Goal: Information Seeking & Learning: Learn about a topic

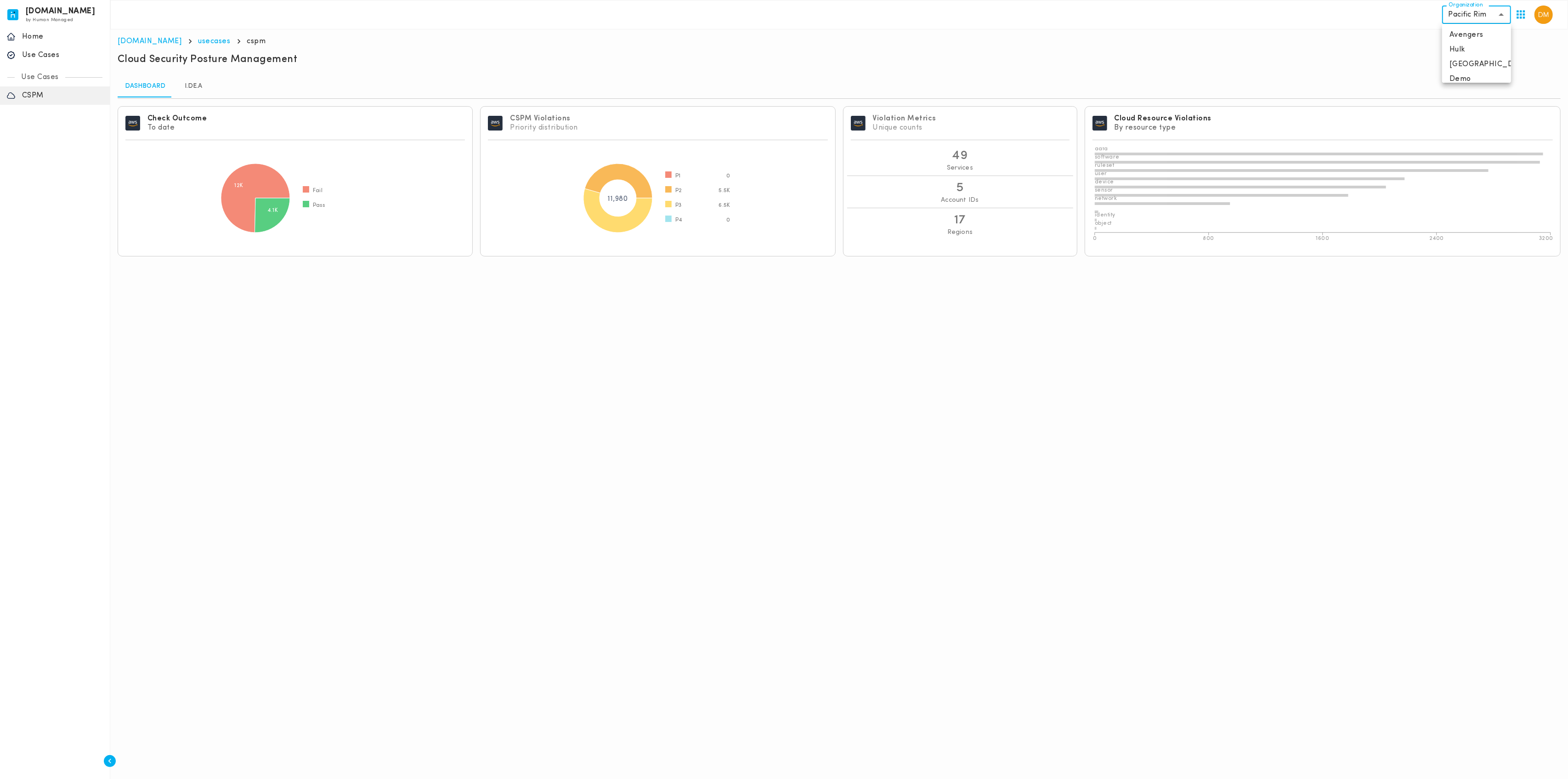
click at [1476, 11] on body "[DOMAIN_NAME] by Human Managed {"resourceSet":[{"resourceId":"invicta-io/web/na…" at bounding box center [784, 132] width 1568 height 264
click at [1473, 32] on li "Avengers" at bounding box center [1476, 35] width 69 height 15
type input "**********"
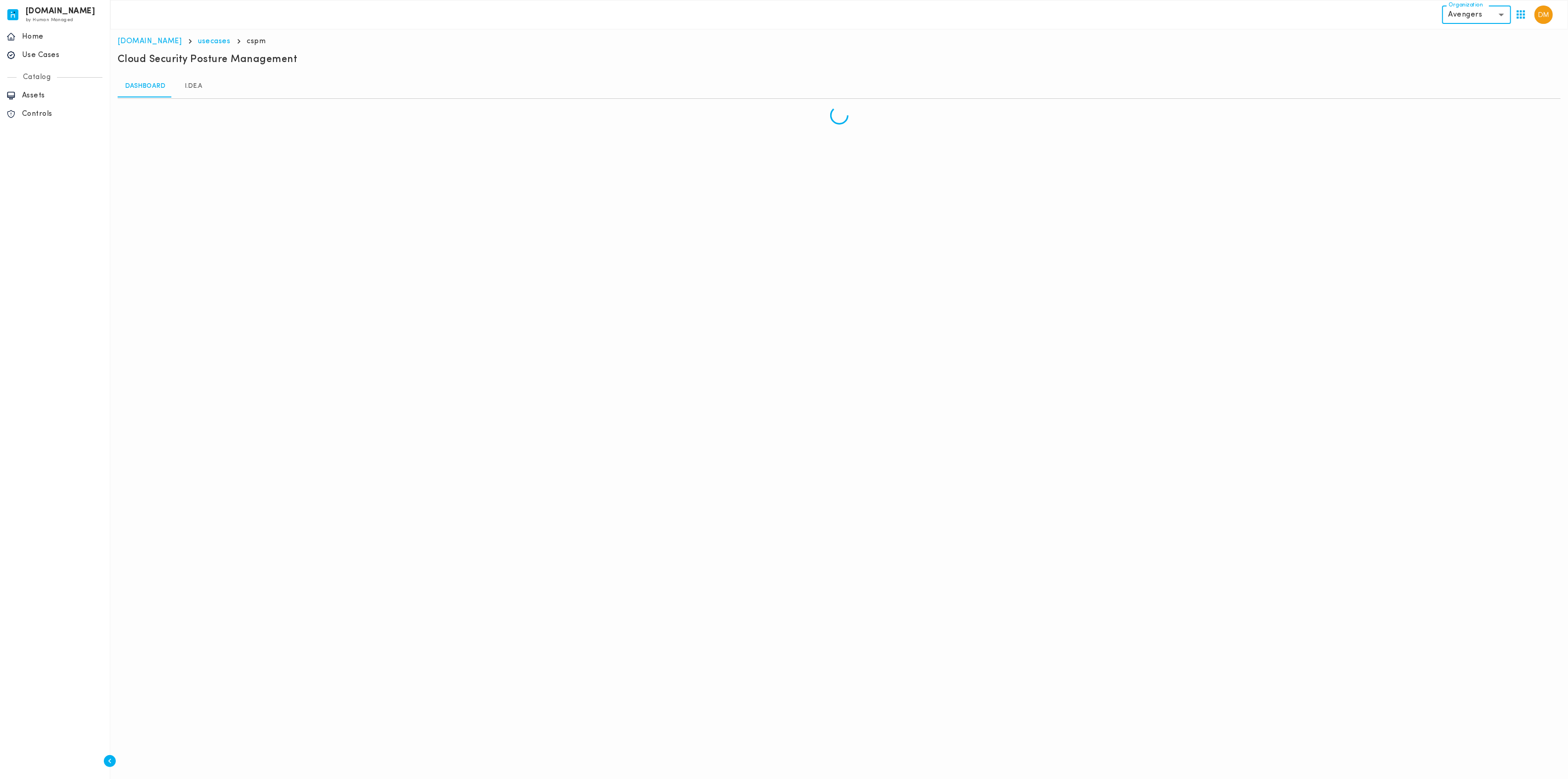
click at [46, 70] on div "Catalog" at bounding box center [55, 77] width 95 height 19
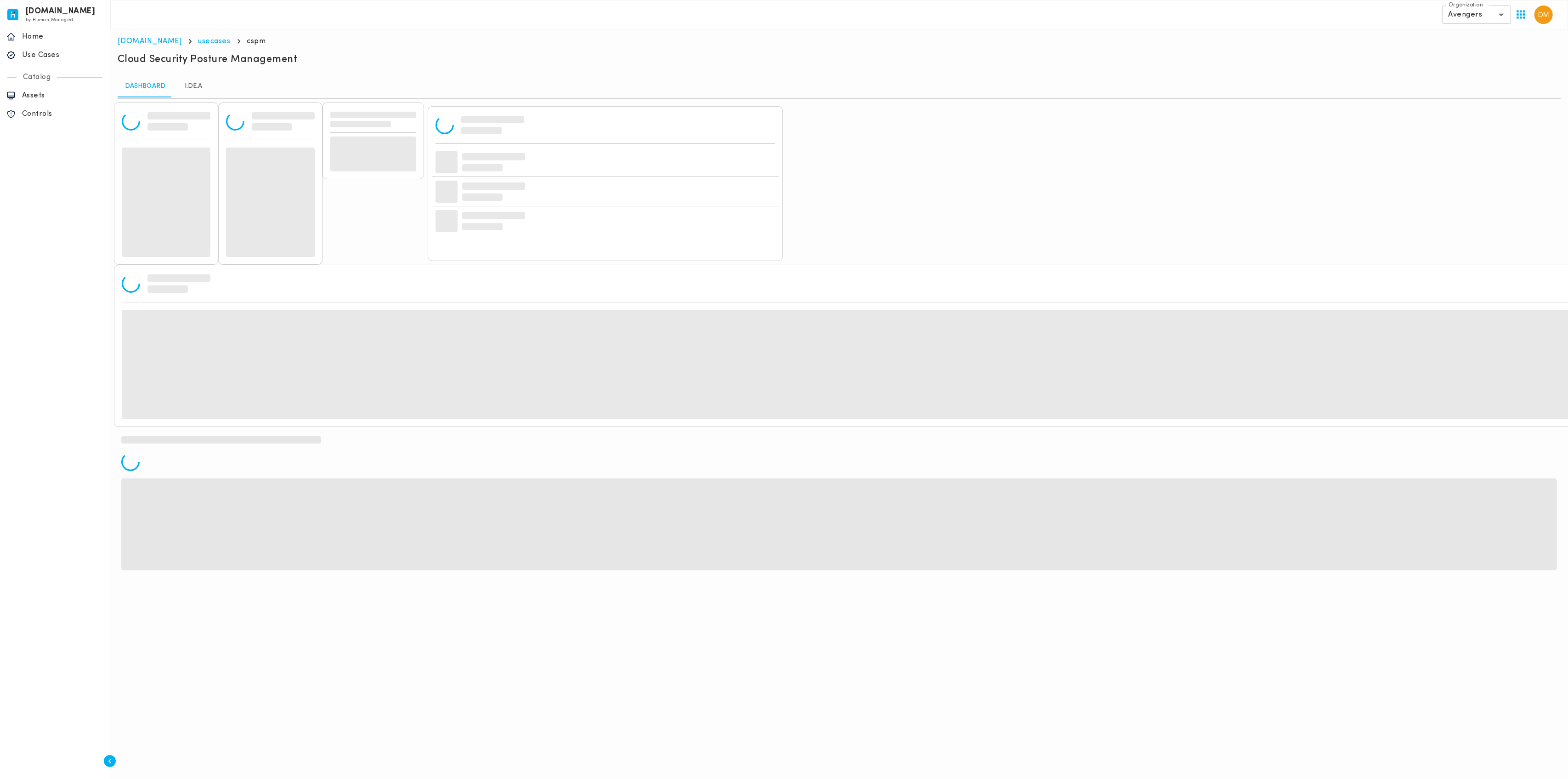
click at [52, 54] on p "Use Cases" at bounding box center [62, 55] width 81 height 9
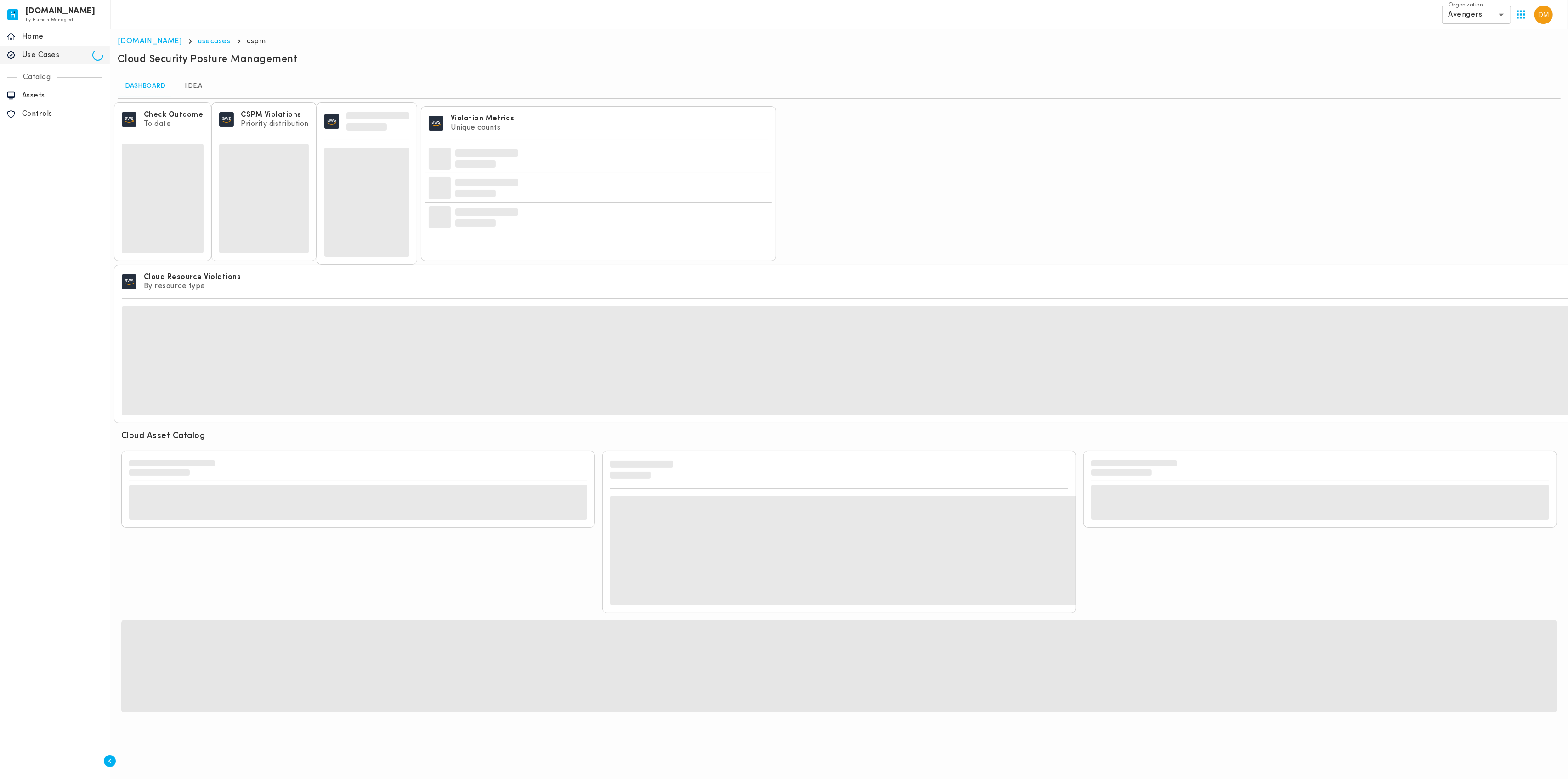
click at [198, 42] on link "usecases" at bounding box center [214, 42] width 33 height 7
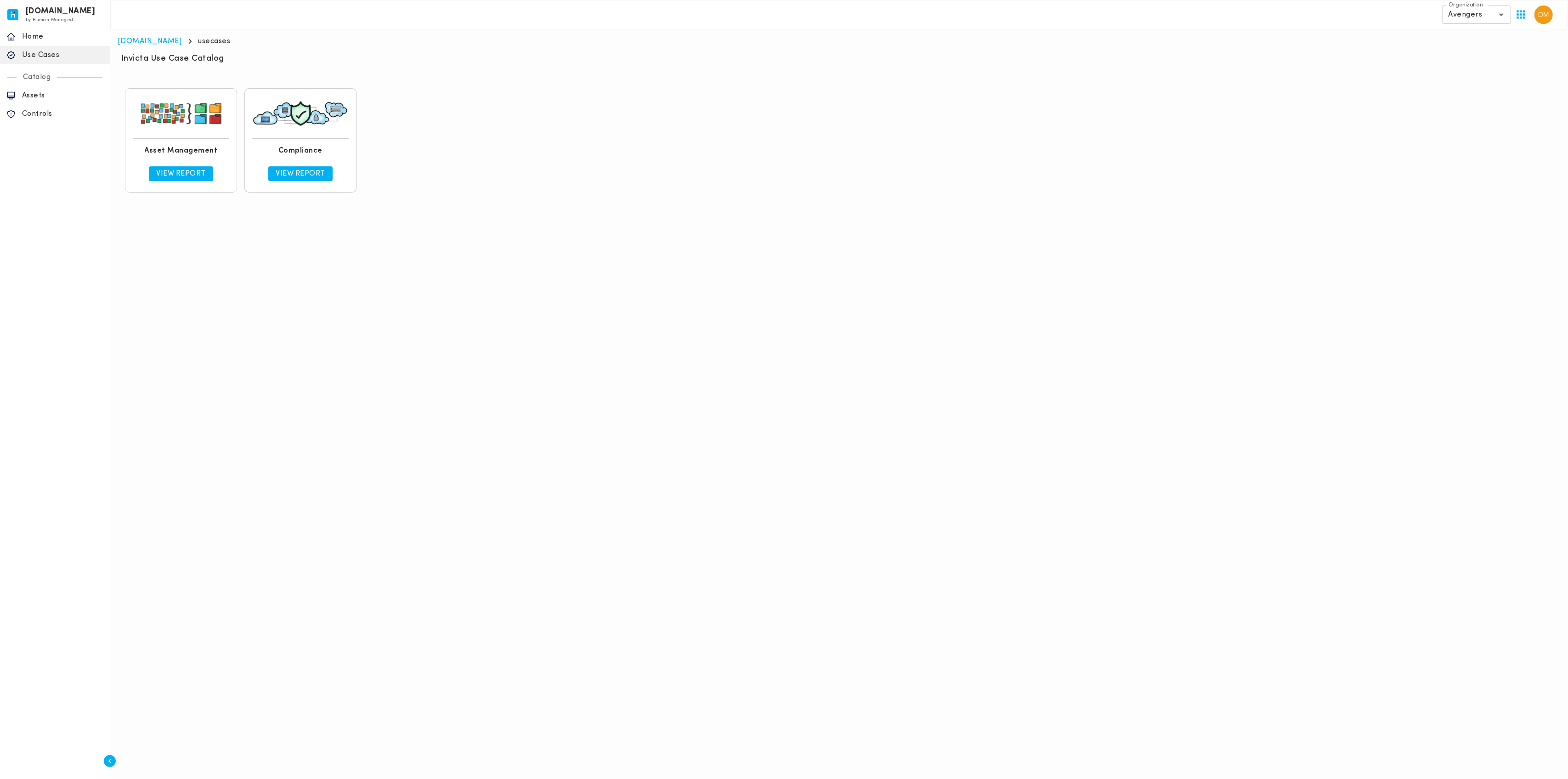
click at [188, 178] on div "View Report" at bounding box center [181, 174] width 97 height 22
click at [190, 171] on p "View Report" at bounding box center [180, 174] width 49 height 9
click at [43, 98] on p "Assets" at bounding box center [62, 96] width 81 height 9
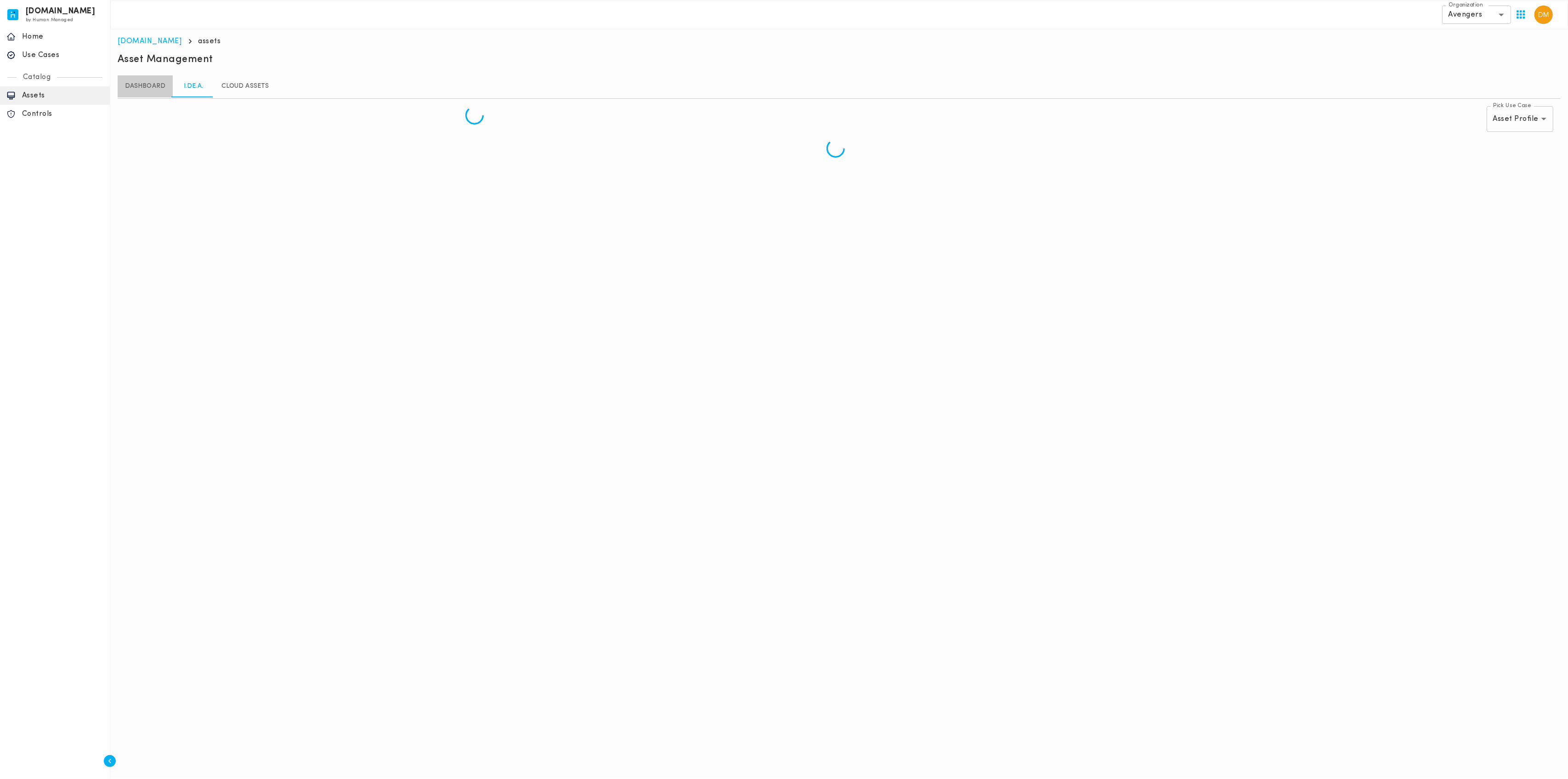
click at [154, 90] on link "Dashboard" at bounding box center [145, 86] width 55 height 22
